Goal: Task Accomplishment & Management: Manage account settings

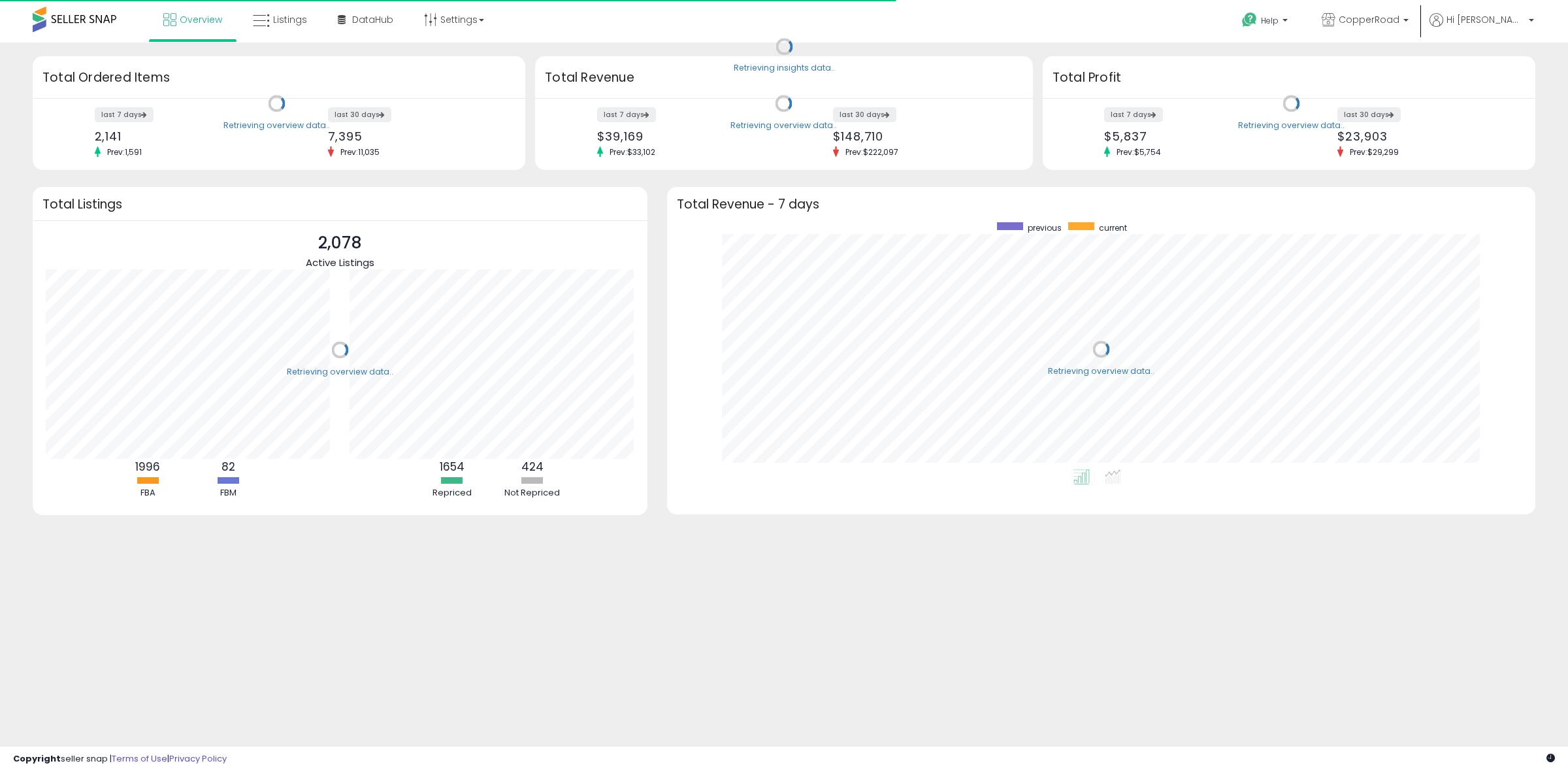
scroll to position [247, 843]
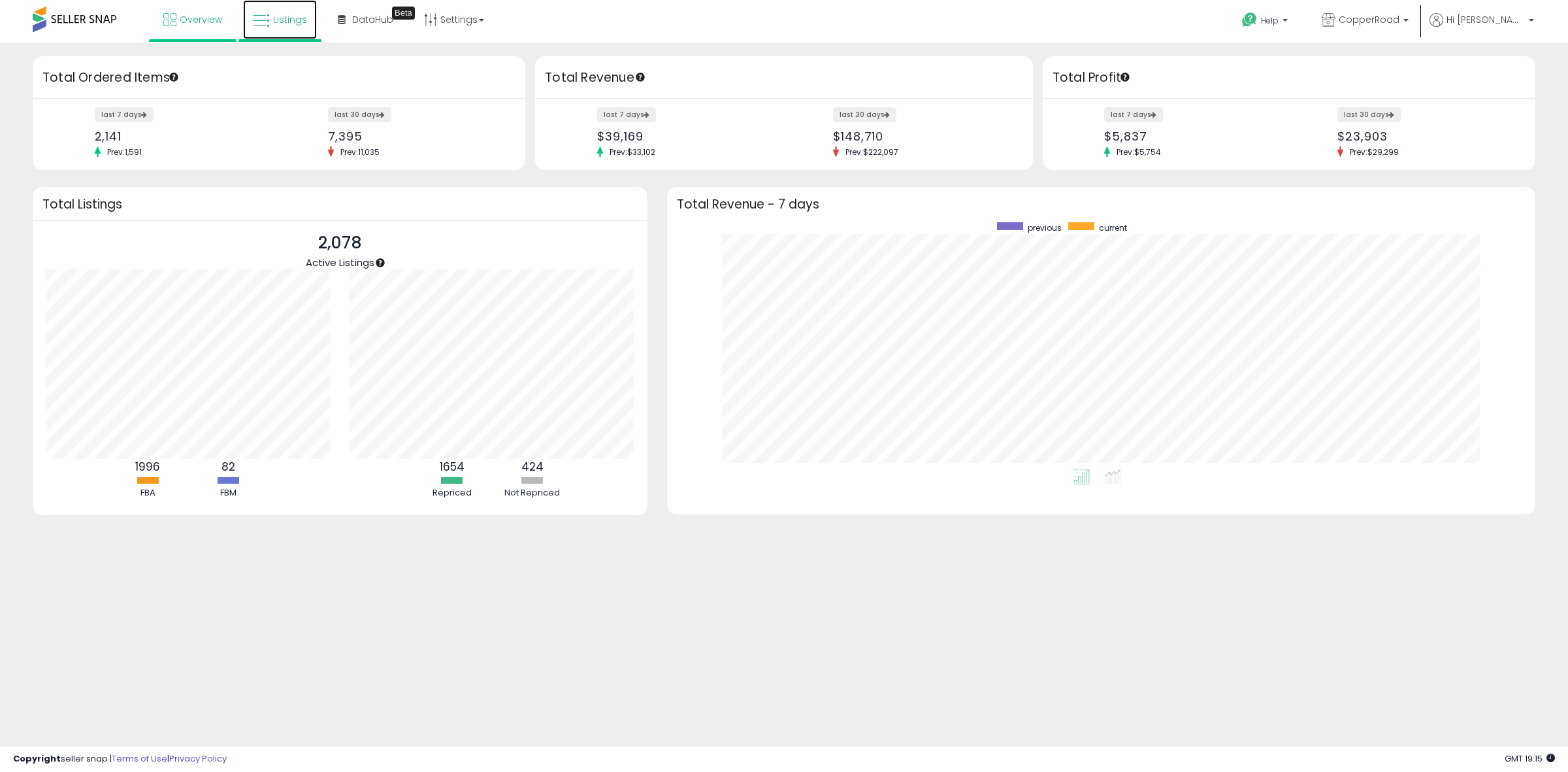
click at [279, 31] on link "Listings" at bounding box center [280, 19] width 74 height 39
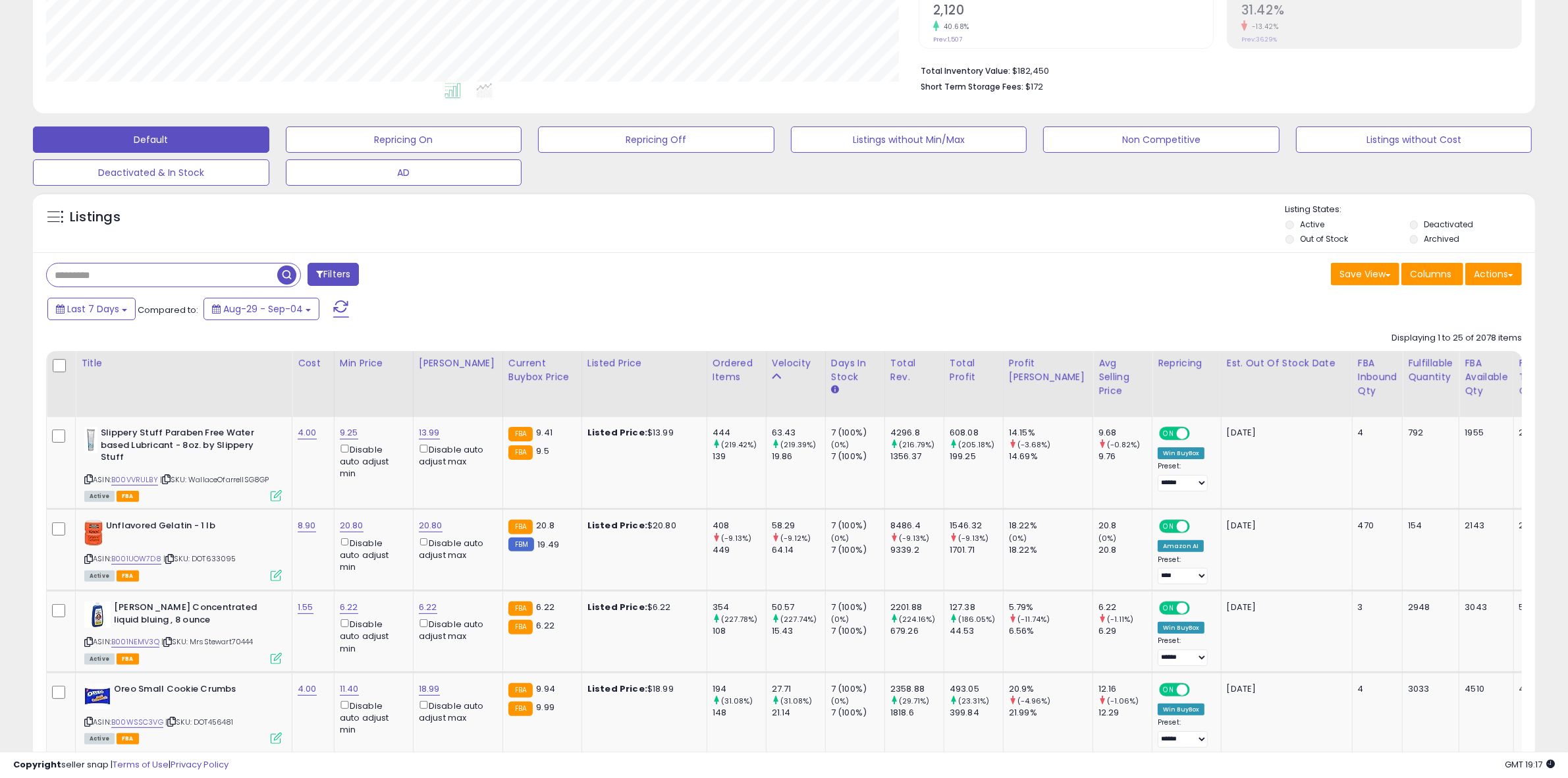
scroll to position [287, 0]
click at [232, 283] on input "text" at bounding box center [162, 276] width 230 height 23
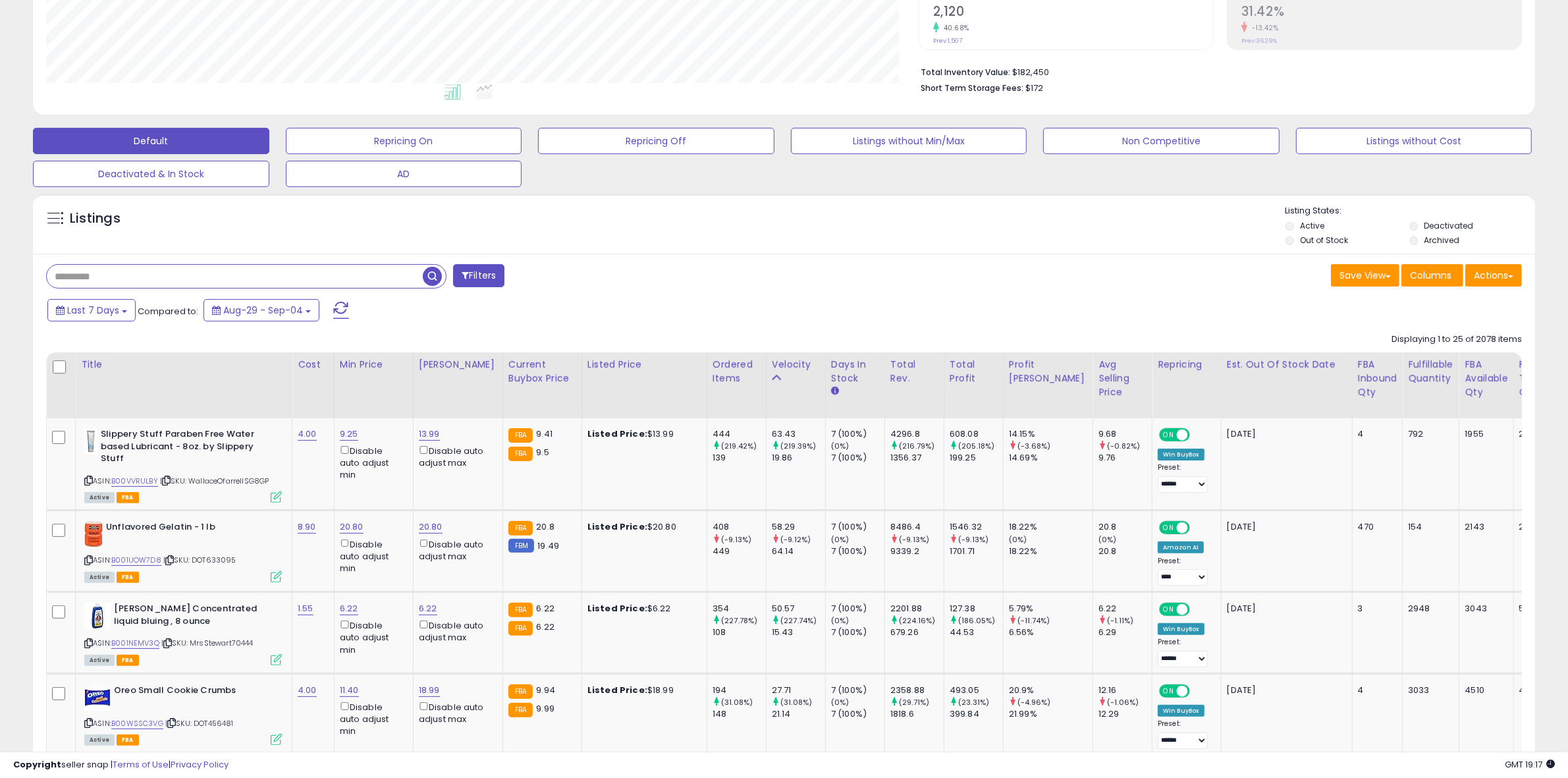
paste input "**********"
type input "**********"
click at [436, 274] on span "button" at bounding box center [433, 276] width 19 height 19
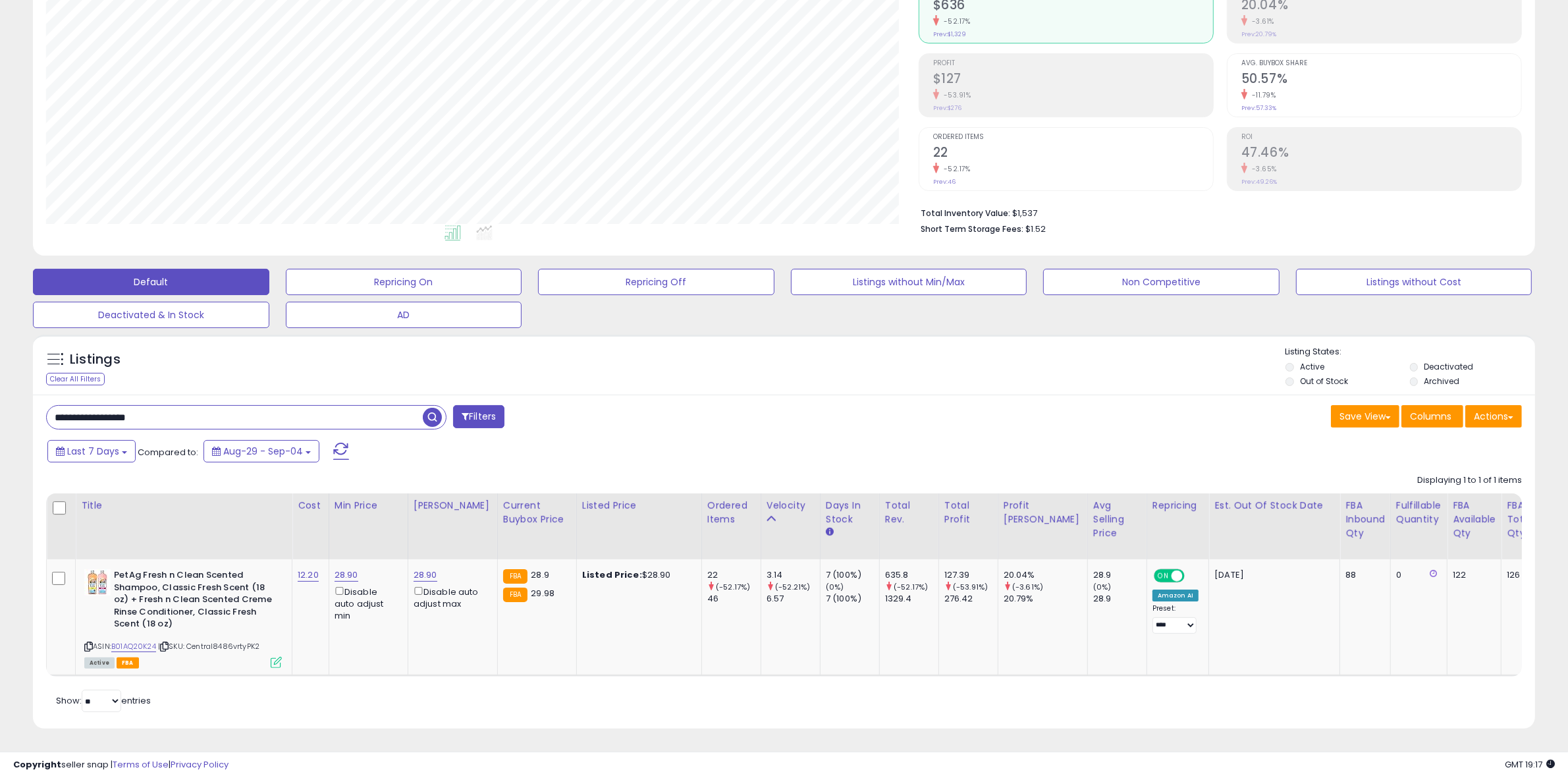
scroll to position [270, 873]
drag, startPoint x: 264, startPoint y: 633, endPoint x: 193, endPoint y: 635, distance: 71.0
click at [193, 641] on span "| SKU: Central8486vrtyPK2" at bounding box center [209, 646] width 101 height 11
click at [232, 618] on b "PetAg Fresh n Clean Scented Shampoo, Classic Fresh Scent (18 oz) + Fresh n Clea…" at bounding box center [194, 602] width 160 height 65
